Goal: Check status: Check status

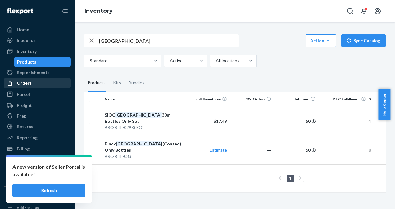
drag, startPoint x: 0, startPoint y: 0, endPoint x: 31, endPoint y: 80, distance: 85.6
click at [31, 80] on div "Orders" at bounding box center [37, 83] width 66 height 9
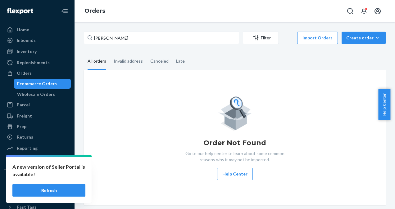
click at [50, 189] on button "Refresh" at bounding box center [48, 190] width 73 height 12
